Goal: Find specific page/section: Find specific page/section

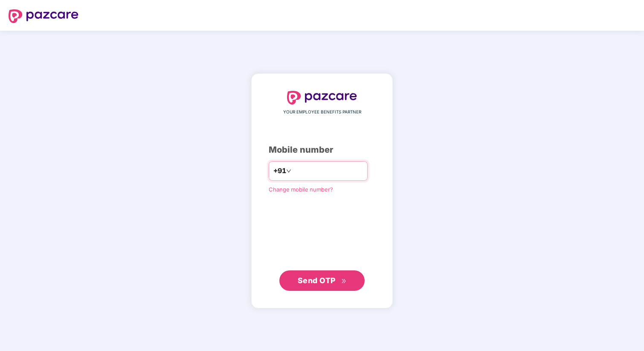
type input "**********"
click at [324, 284] on span "Send OTP" at bounding box center [317, 280] width 38 height 9
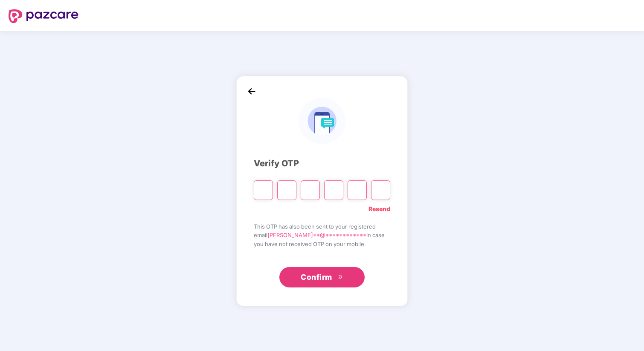
type input "*"
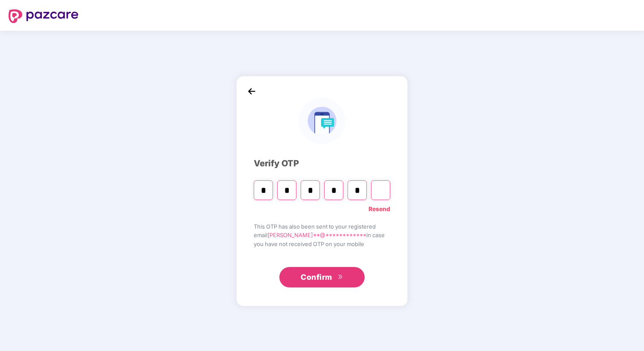
type input "*"
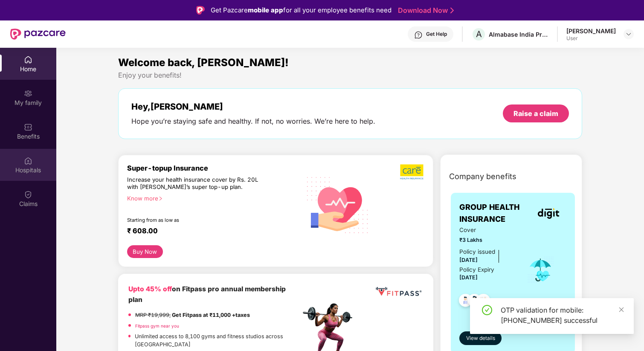
click at [17, 158] on div "Hospitals" at bounding box center [28, 165] width 56 height 32
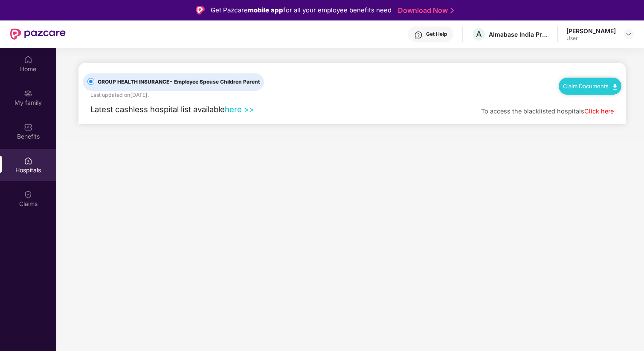
click at [243, 109] on link "here >>" at bounding box center [239, 109] width 29 height 9
click at [236, 106] on link "here >>" at bounding box center [239, 109] width 29 height 9
